Goal: Task Accomplishment & Management: Use online tool/utility

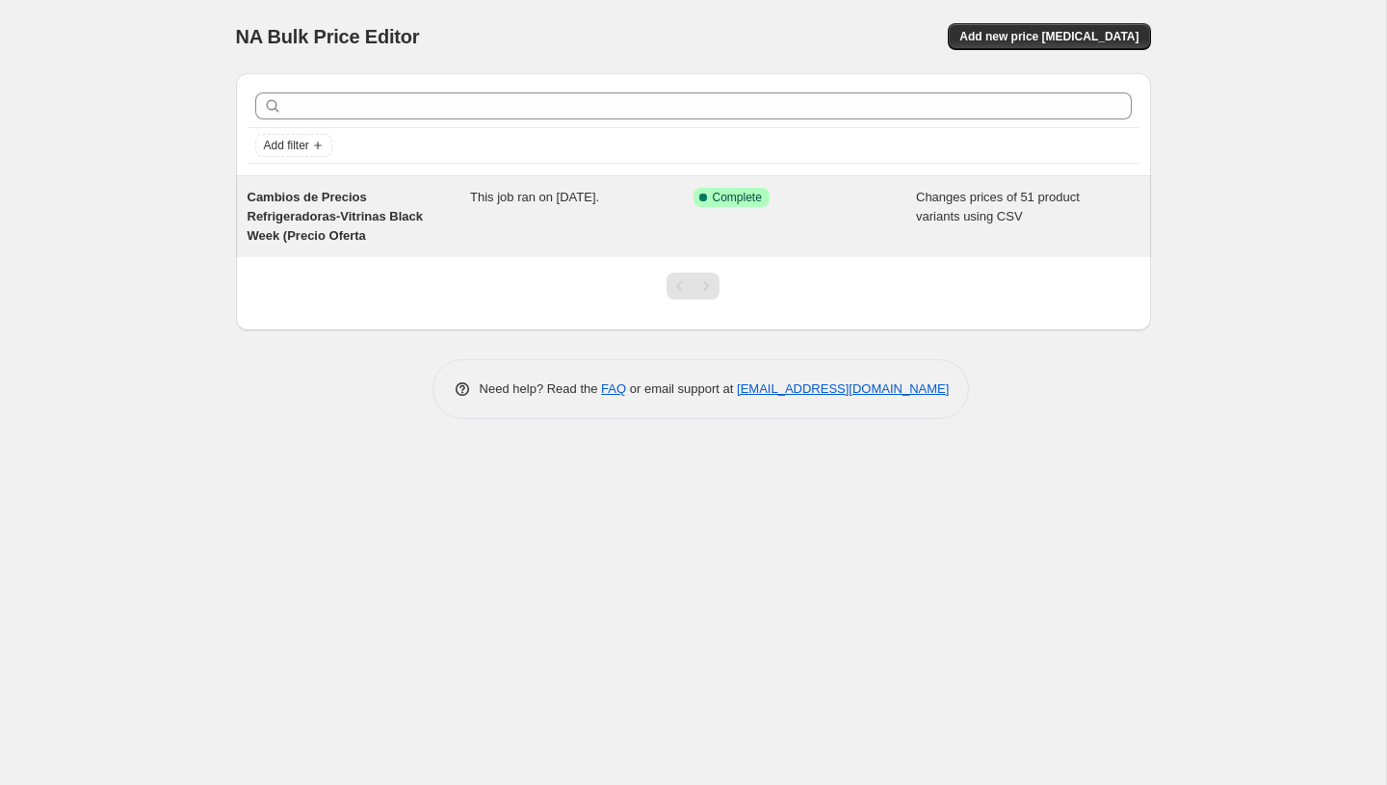
click at [538, 198] on span "This job ran on October 3, 2025." at bounding box center [534, 197] width 129 height 14
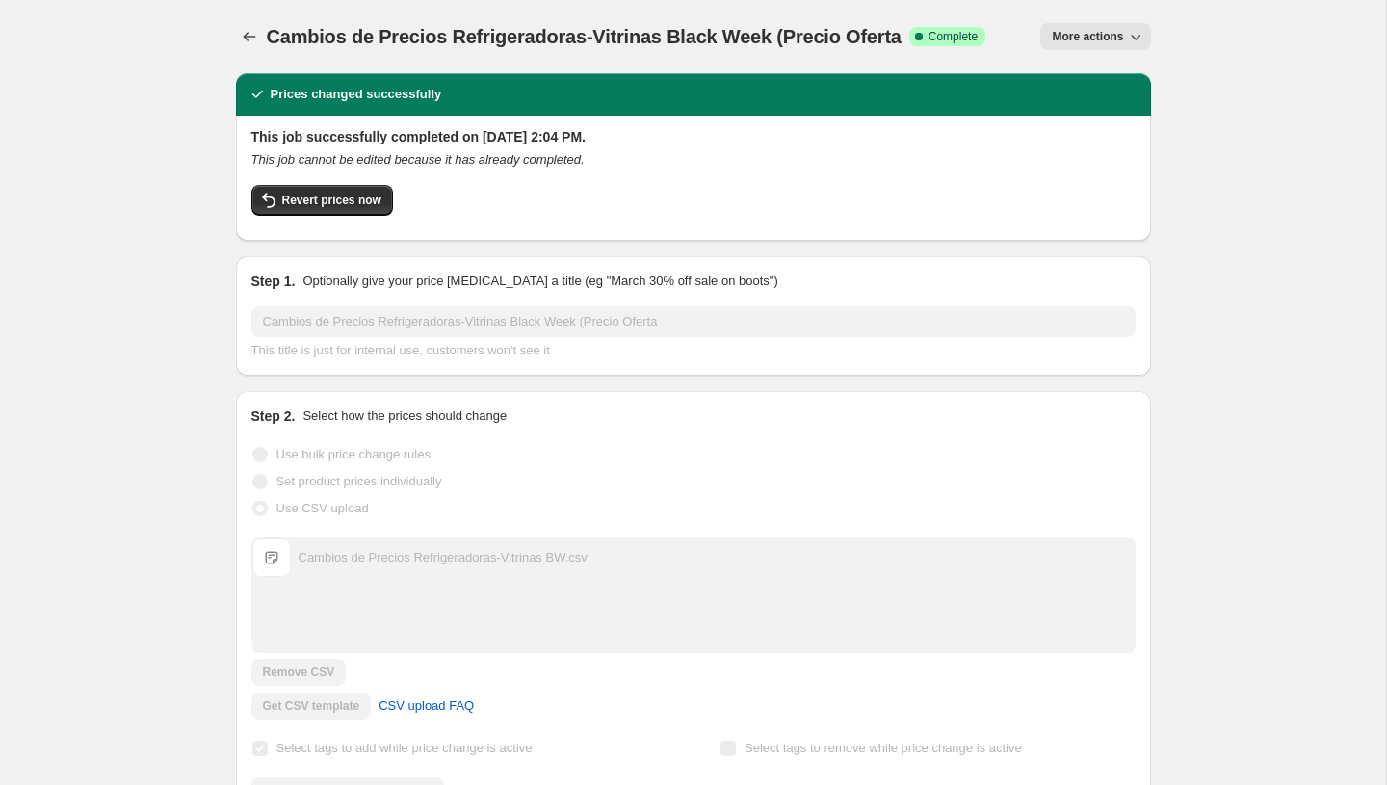
click at [1111, 35] on span "More actions" at bounding box center [1087, 36] width 71 height 15
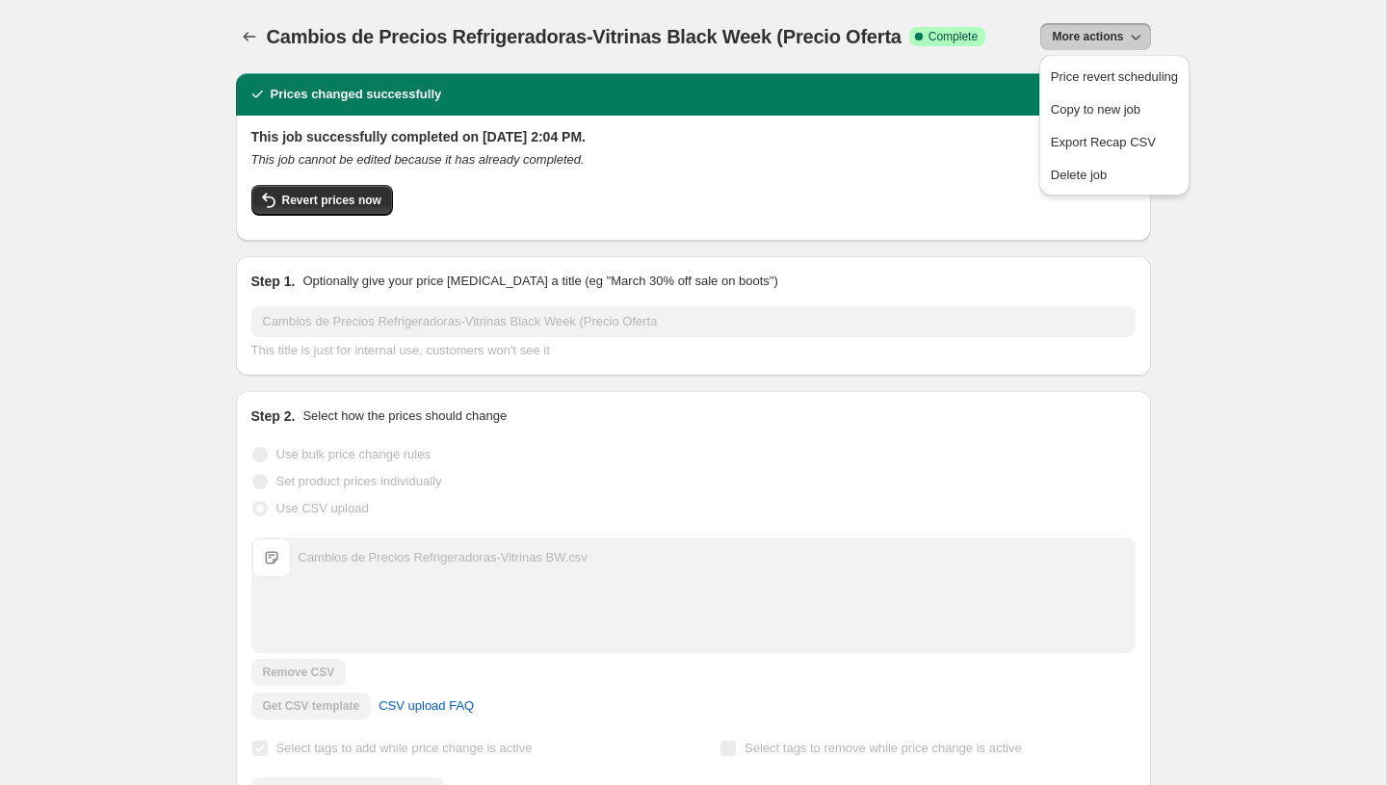
click at [1072, 190] on div "Price revert scheduling Copy to new job Export Recap CSV Delete job" at bounding box center [1114, 125] width 150 height 141
click at [1072, 185] on button "Delete job" at bounding box center [1114, 174] width 139 height 31
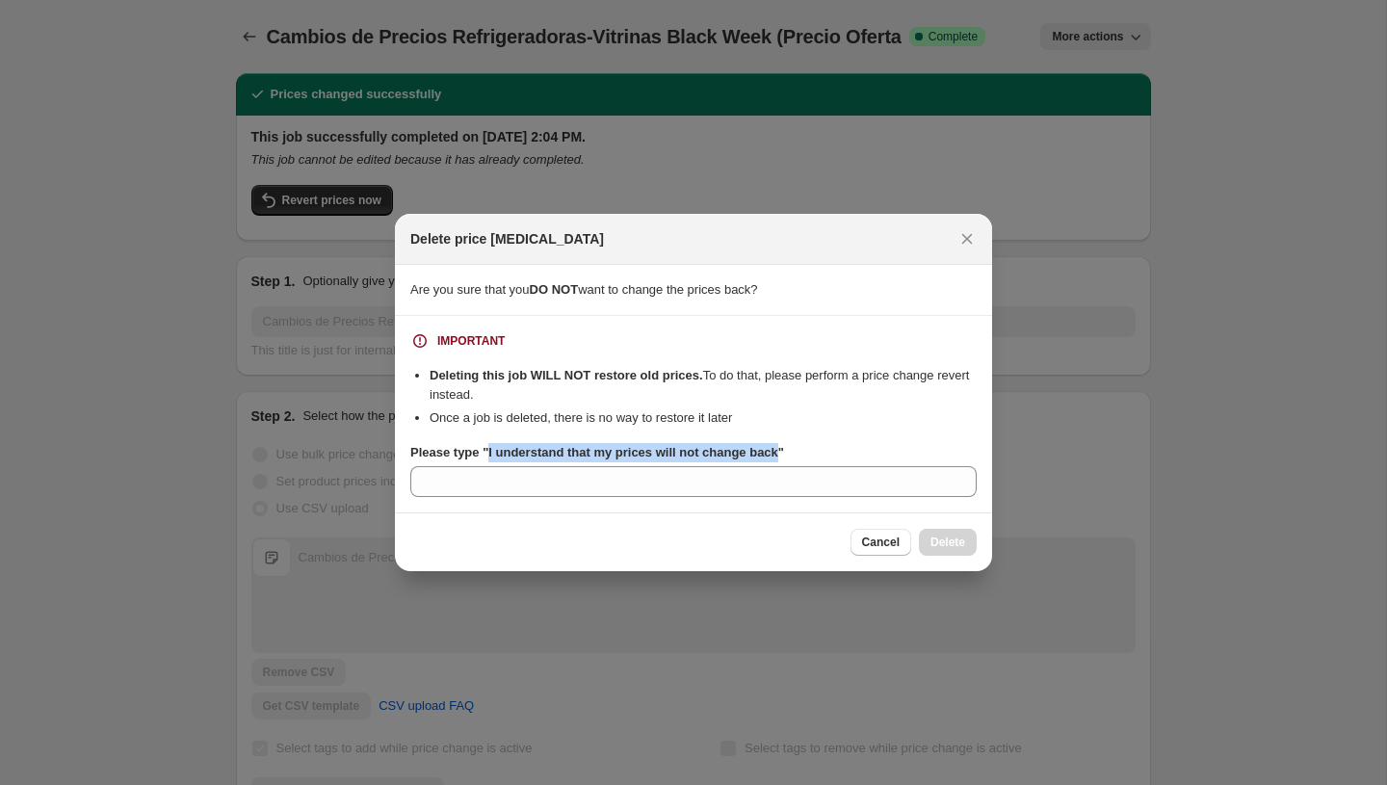
copy b "I understand that my prices will not change back"
drag, startPoint x: 793, startPoint y: 451, endPoint x: 492, endPoint y: 452, distance: 300.5
click at [492, 452] on b "Please type "I understand that my prices will not change back"" at bounding box center [597, 452] width 374 height 14
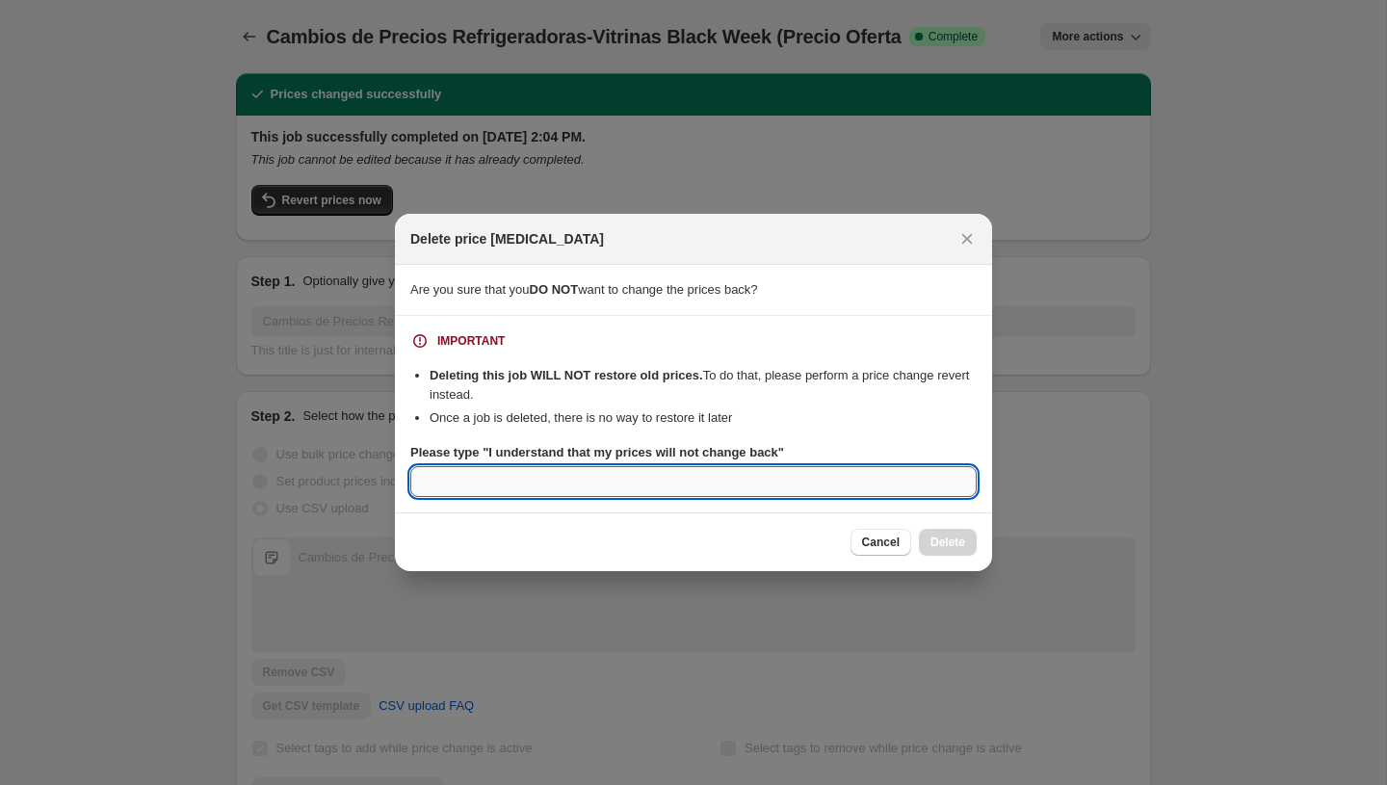
click at [489, 475] on input "Please type "I understand that my prices will not change back"" at bounding box center [693, 481] width 566 height 31
paste input "I understand that my prices will not change back"
type input "I understand that my prices will not change back"
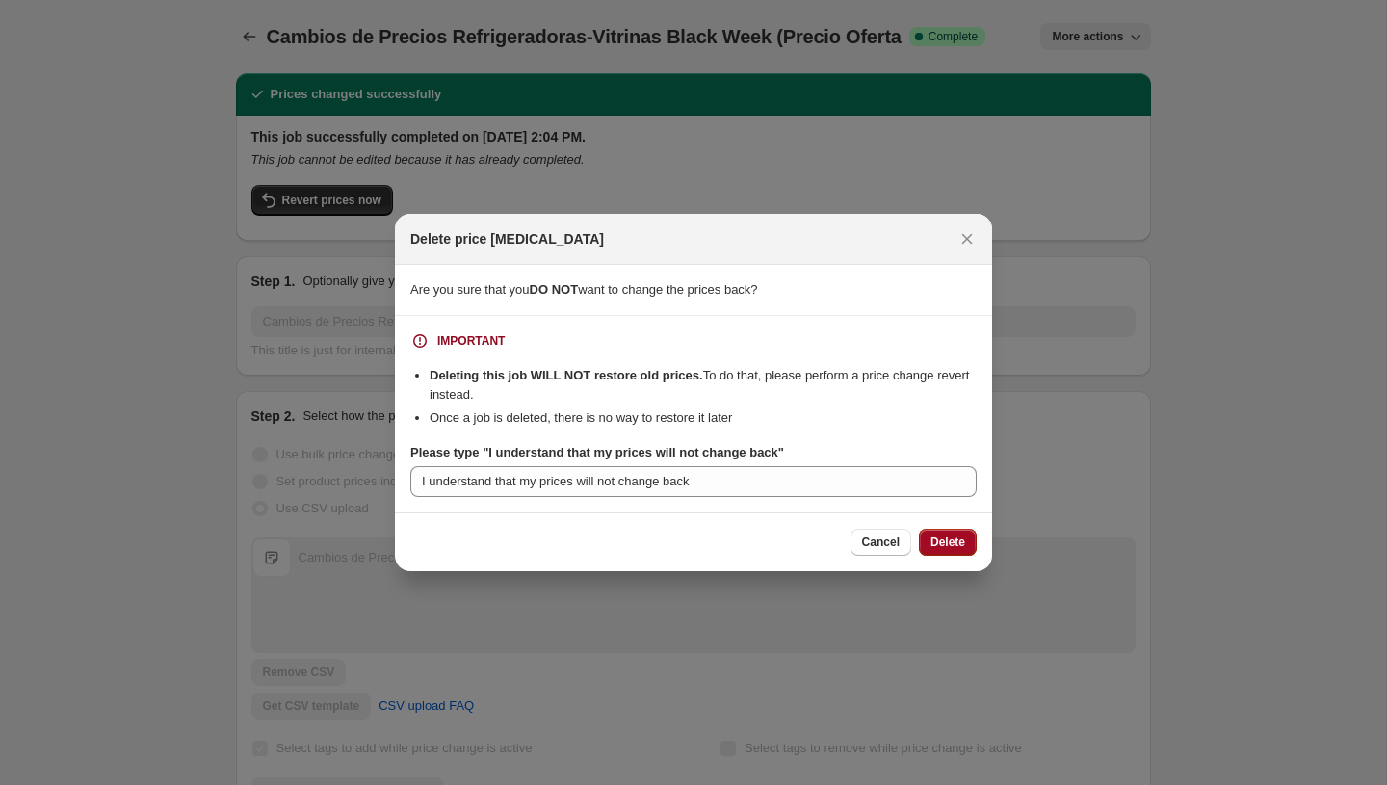
click at [937, 545] on span "Delete" at bounding box center [947, 542] width 35 height 15
